Goal: Answer question/provide support

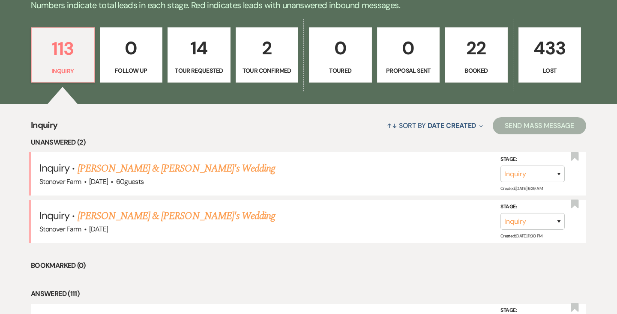
scroll to position [237, 0]
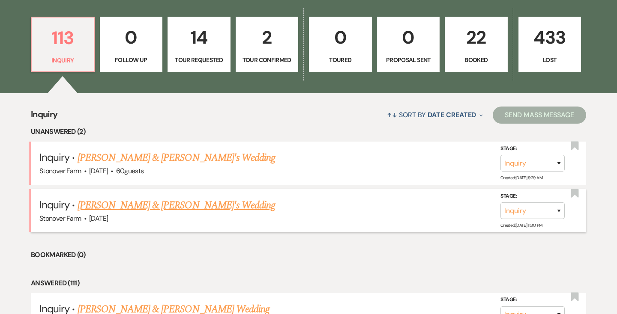
click at [102, 206] on link "[PERSON_NAME] & [PERSON_NAME]'s Wedding" at bounding box center [177, 205] width 198 height 15
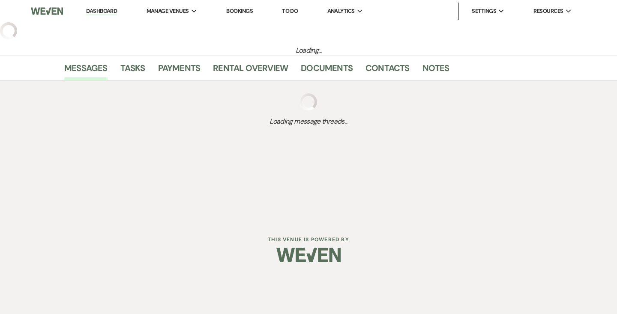
select select "5"
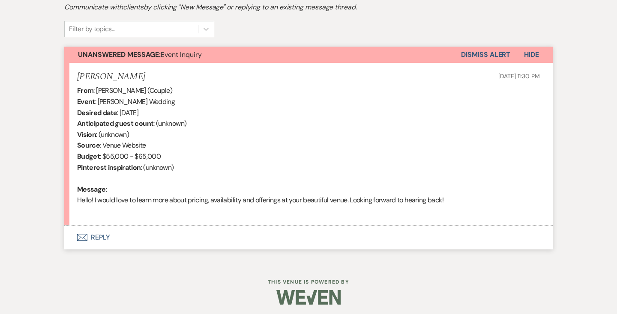
scroll to position [275, 0]
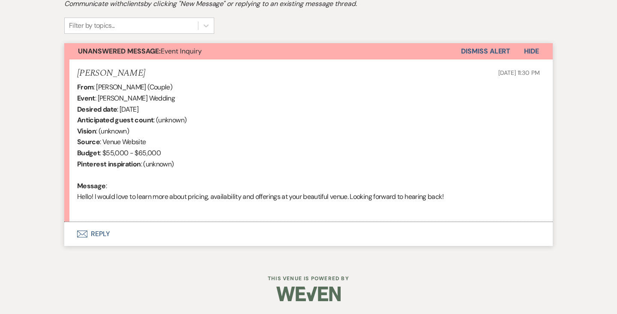
click at [101, 233] on button "Envelope Reply" at bounding box center [308, 234] width 488 height 24
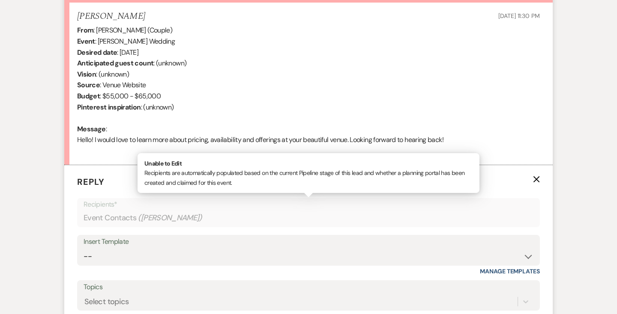
scroll to position [467, 0]
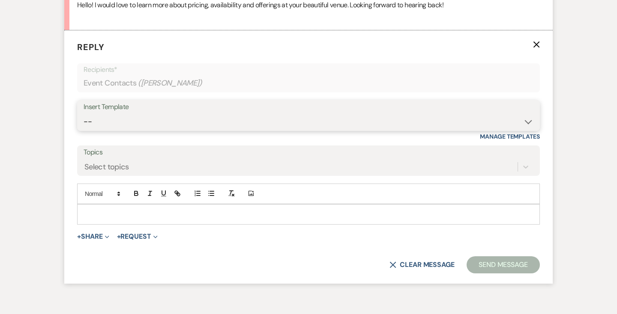
click at [186, 119] on select "-- Weven Planning Portal Introduction (Booked Events) Contract (Pre-Booked Lead…" at bounding box center [308, 121] width 450 height 17
select select "2446"
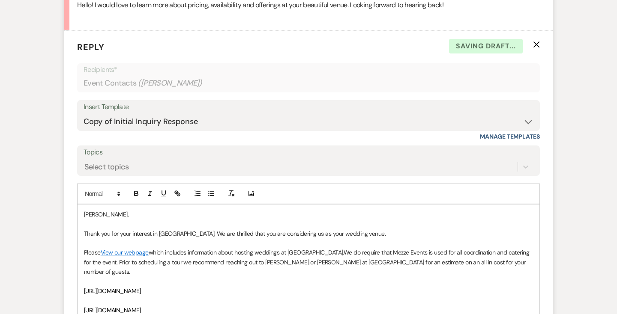
click at [84, 214] on p "[PERSON_NAME]," at bounding box center [308, 214] width 449 height 9
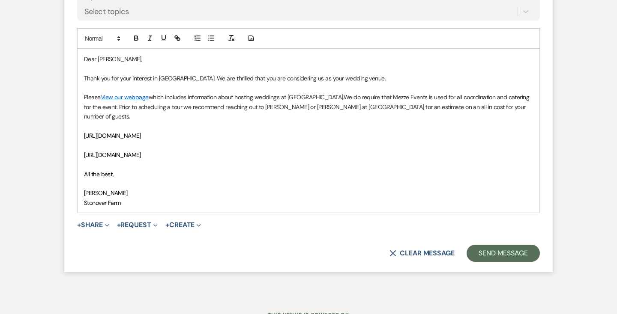
scroll to position [626, 0]
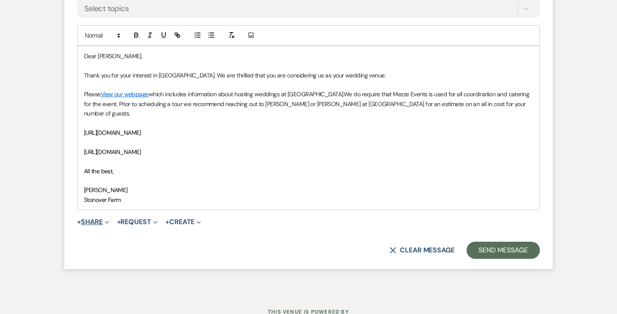
click at [109, 221] on icon "Expand" at bounding box center [107, 223] width 4 height 4
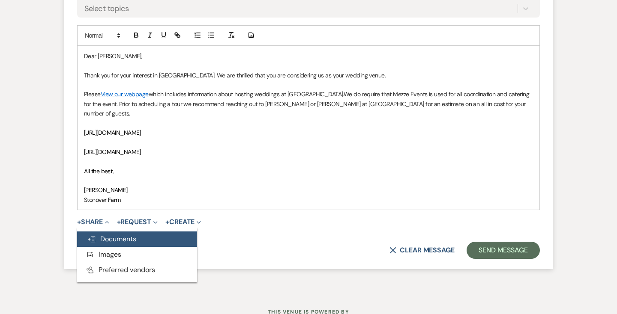
click at [111, 235] on span "Doc Upload Documents" at bounding box center [111, 239] width 49 height 9
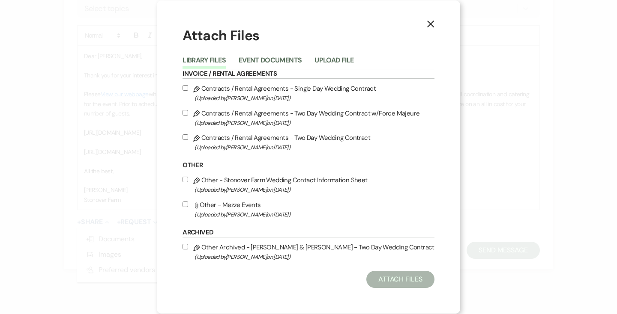
click at [188, 205] on input "Attach File Other - Mezze Events (Uploaded by [PERSON_NAME] on [DATE] )" at bounding box center [185, 205] width 6 height 6
checkbox input "true"
click at [391, 280] on button "Attach Files" at bounding box center [400, 279] width 68 height 17
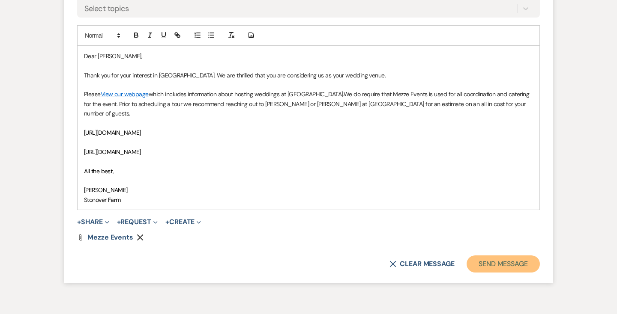
click at [504, 256] on button "Send Message" at bounding box center [502, 264] width 73 height 17
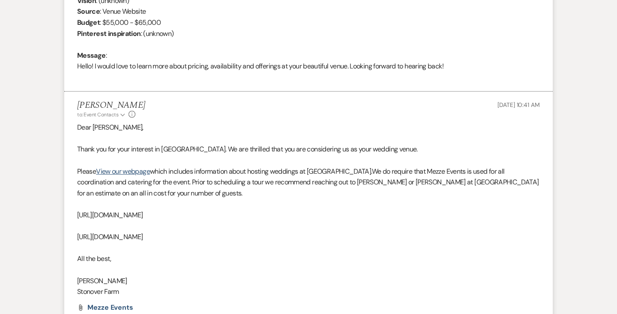
scroll to position [0, 0]
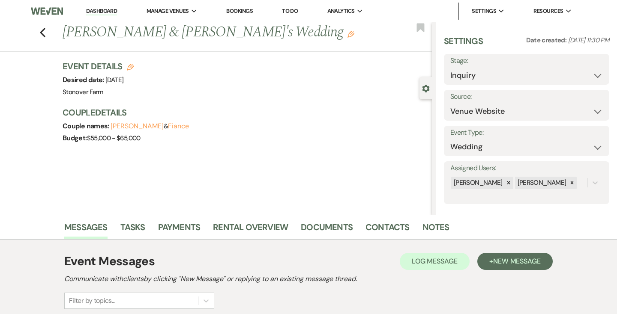
click at [110, 11] on link "Dashboard" at bounding box center [101, 11] width 31 height 8
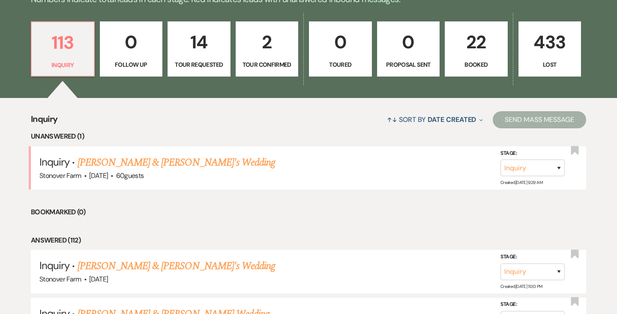
scroll to position [252, 0]
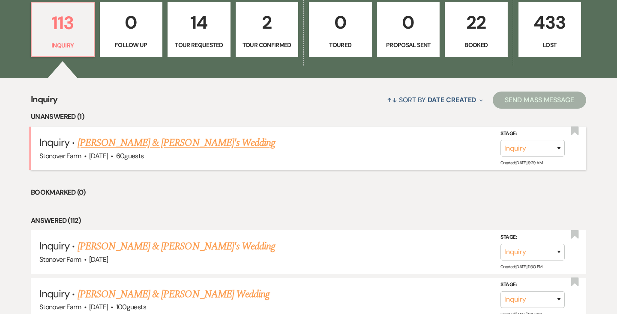
click at [113, 143] on link "[PERSON_NAME] & [PERSON_NAME]'s Wedding" at bounding box center [177, 142] width 198 height 15
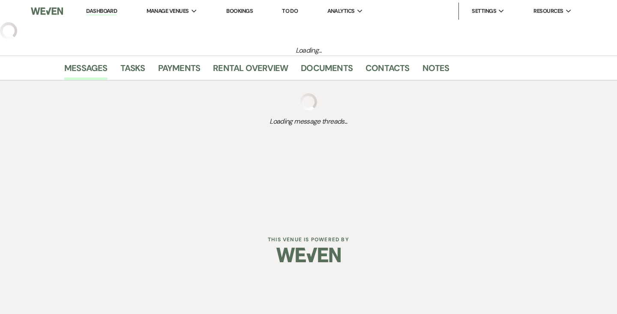
select select "5"
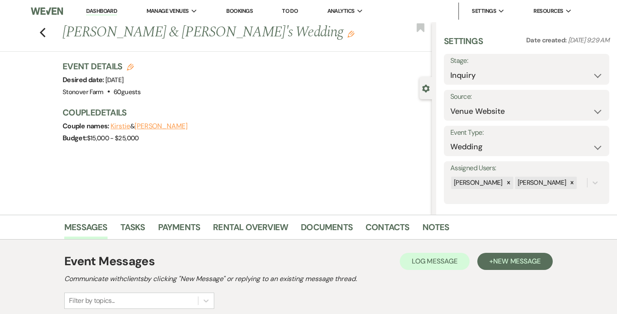
click at [109, 9] on link "Dashboard" at bounding box center [101, 11] width 31 height 8
